Goal: Transaction & Acquisition: Purchase product/service

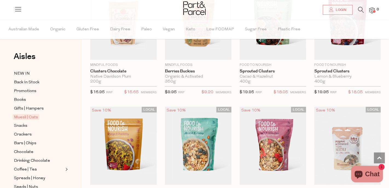
click at [360, 15] on li at bounding box center [357, 11] width 11 height 8
click at [360, 12] on icon at bounding box center [361, 10] width 6 height 6
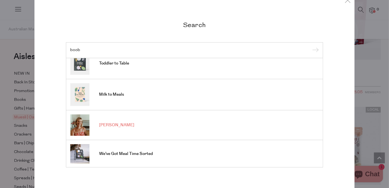
scroll to position [32, 0]
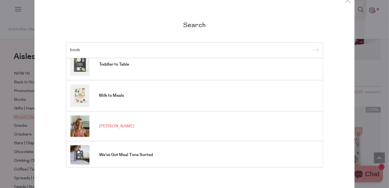
type input "boob"
click at [116, 125] on span "[PERSON_NAME]" at bounding box center [116, 126] width 35 height 5
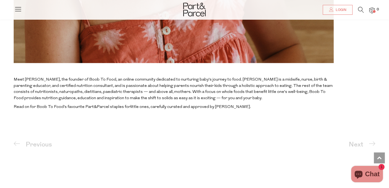
scroll to position [366, 0]
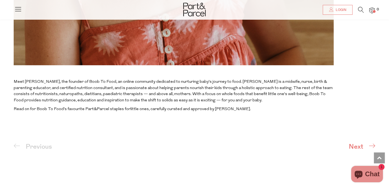
click at [357, 146] on span "Next" at bounding box center [357, 147] width 19 height 10
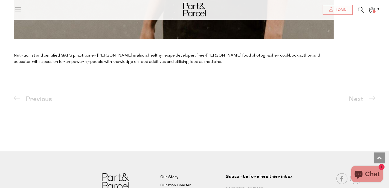
scroll to position [395, 0]
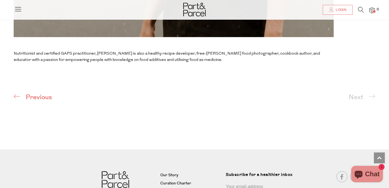
click at [33, 93] on span "Previous" at bounding box center [37, 97] width 30 height 10
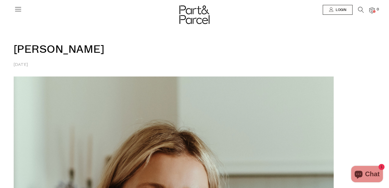
click at [358, 7] on icon at bounding box center [361, 10] width 6 height 6
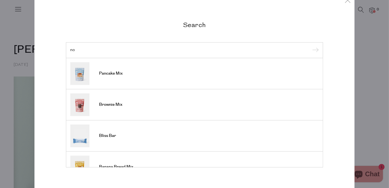
type input "n"
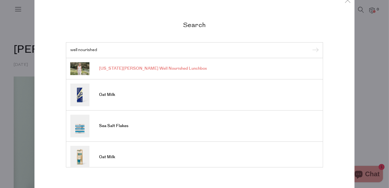
type input "well nourished"
click at [153, 69] on span "Georgia Harding's Well Nourished Lunchbox" at bounding box center [153, 68] width 108 height 5
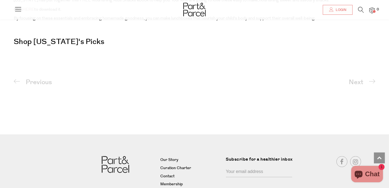
scroll to position [781, 0]
click at [66, 37] on link "Shop Georgia's Picks" at bounding box center [59, 41] width 91 height 11
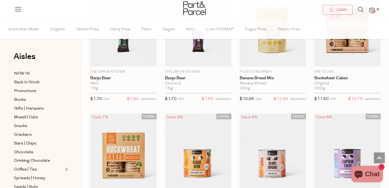
scroll to position [717, 0]
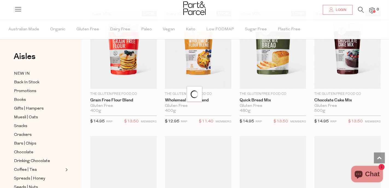
scroll to position [3190, 0]
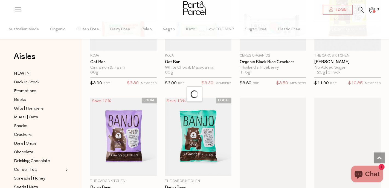
scroll to position [5284, 0]
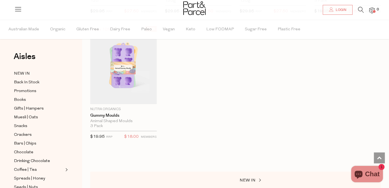
scroll to position [6696, 0]
